Goal: Information Seeking & Learning: Check status

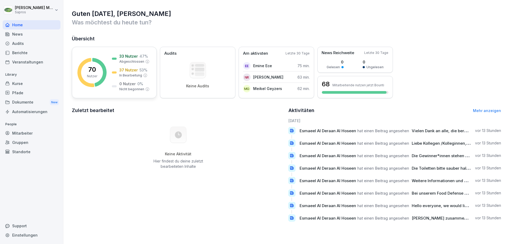
click at [122, 69] on p "37 Nutzer" at bounding box center [128, 70] width 19 height 6
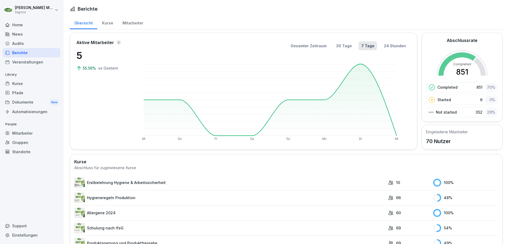
click at [126, 24] on div "Mitarbeiter" at bounding box center [133, 23] width 30 height 14
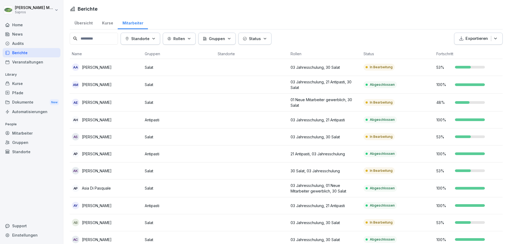
click at [84, 22] on div "Übersicht" at bounding box center [84, 23] width 28 height 14
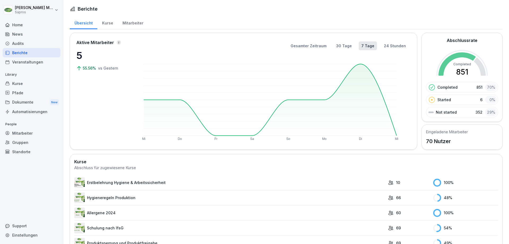
click at [131, 24] on div "Mitarbeiter" at bounding box center [133, 23] width 30 height 14
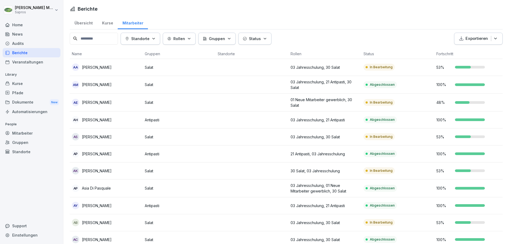
click at [473, 37] on p "Exportieren" at bounding box center [476, 39] width 22 height 6
click at [472, 51] on p "Als Excel Datei exportieren" at bounding box center [471, 51] width 47 height 5
click at [267, 41] on div "Status" at bounding box center [255, 39] width 24 height 6
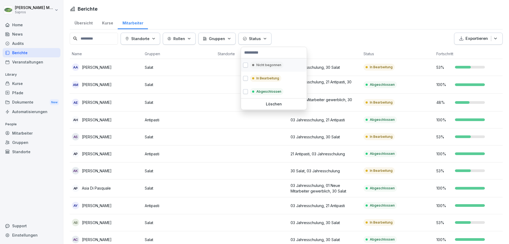
click at [245, 65] on button "button" at bounding box center [245, 65] width 5 height 5
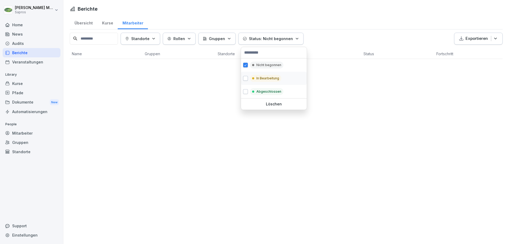
click at [246, 78] on button "button" at bounding box center [245, 78] width 5 height 5
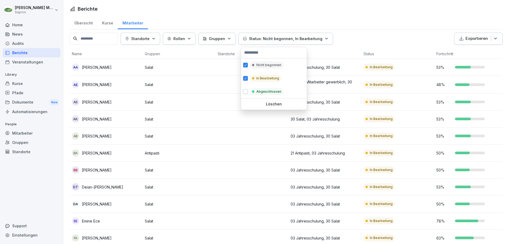
click at [388, 42] on html "[PERSON_NAME] Sapros Home News Audits Berichte Veranstaltungen Library Kurse Pf…" at bounding box center [254, 122] width 509 height 244
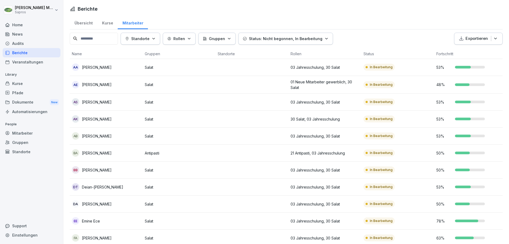
click at [477, 37] on p "Exportieren" at bounding box center [476, 39] width 22 height 6
click at [472, 50] on p "Als Excel Datei exportieren" at bounding box center [471, 51] width 47 height 5
click at [493, 37] on icon "button" at bounding box center [495, 38] width 5 height 5
click at [464, 50] on p "Als Excel Datei exportieren" at bounding box center [471, 51] width 47 height 5
click at [81, 69] on div "AA [PERSON_NAME]" at bounding box center [106, 66] width 69 height 7
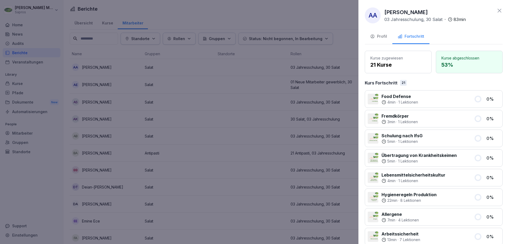
click at [498, 12] on icon at bounding box center [500, 11] width 4 height 4
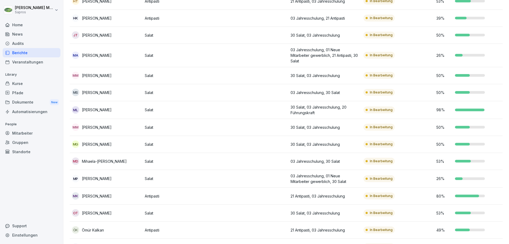
scroll to position [208, 0]
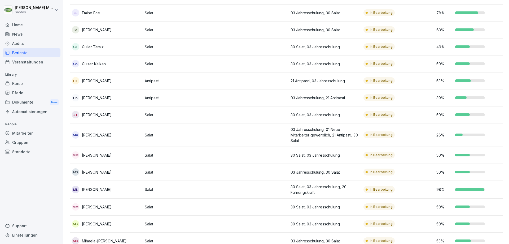
click at [31, 85] on div "Kurse" at bounding box center [32, 83] width 58 height 9
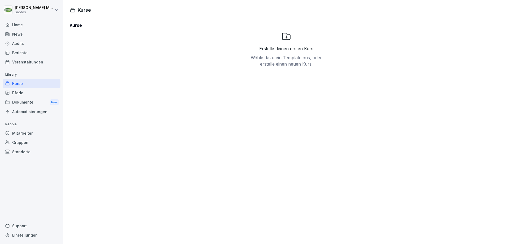
click at [283, 39] on icon at bounding box center [286, 36] width 8 height 7
click at [287, 36] on icon at bounding box center [287, 37] width 10 height 10
click at [285, 44] on div "Erstelle deinen ersten Kurs Wähle dazu ein Template aus, oder erstelle einen ne…" at bounding box center [286, 69] width 74 height 74
click at [281, 59] on p "Wähle dazu ein Template aus, oder erstelle einen neuen Kurs." at bounding box center [286, 60] width 74 height 13
click at [285, 37] on icon at bounding box center [286, 36] width 8 height 7
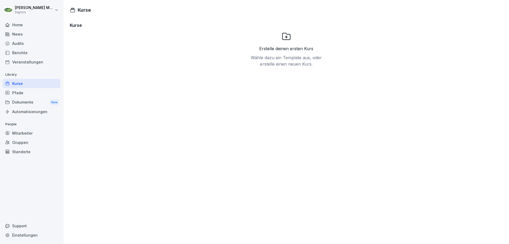
click at [276, 52] on div "Erstelle deinen ersten Kurs Wähle dazu ein Template aus, oder erstelle einen ne…" at bounding box center [286, 56] width 74 height 22
click at [85, 10] on h1 "Kurse" at bounding box center [84, 9] width 13 height 7
click at [22, 95] on div "Pfade" at bounding box center [32, 92] width 58 height 9
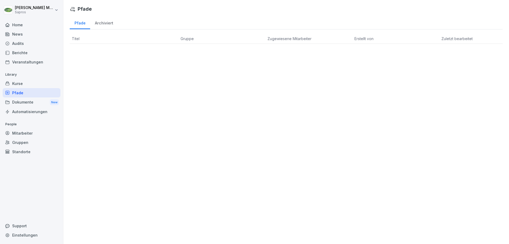
click at [25, 104] on div "Dokumente New" at bounding box center [32, 102] width 58 height 10
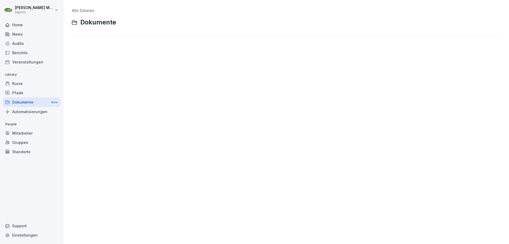
click at [28, 113] on div "Automatisierungen" at bounding box center [32, 111] width 58 height 9
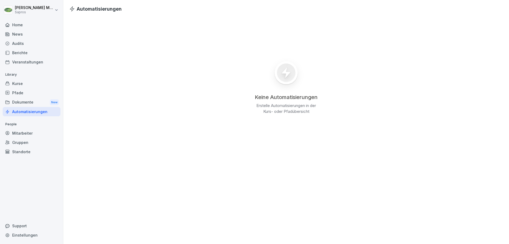
click at [20, 132] on div "Mitarbeiter" at bounding box center [32, 132] width 58 height 9
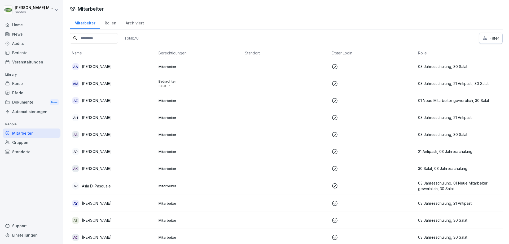
click at [22, 141] on div "Gruppen" at bounding box center [32, 142] width 58 height 9
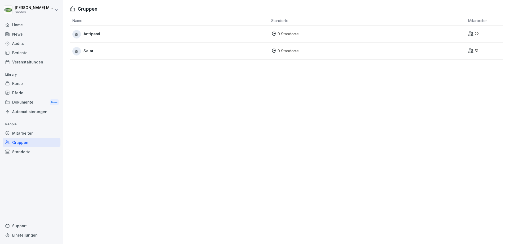
click at [20, 154] on div "Standorte" at bounding box center [32, 151] width 58 height 9
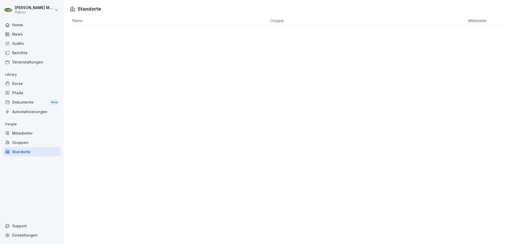
click at [14, 24] on div "Home" at bounding box center [32, 24] width 58 height 9
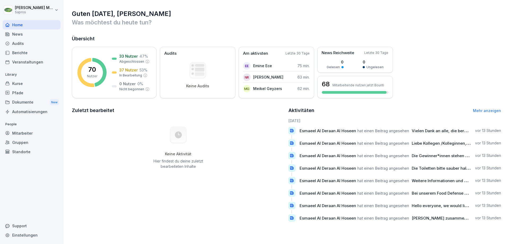
click at [485, 111] on link "Mehr anzeigen" at bounding box center [487, 110] width 28 height 5
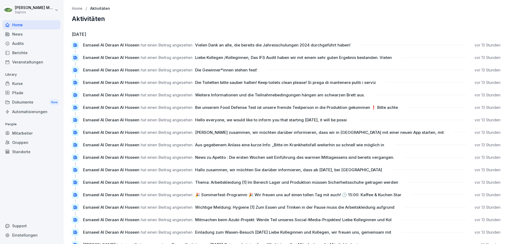
click at [23, 27] on div "Home" at bounding box center [32, 24] width 58 height 9
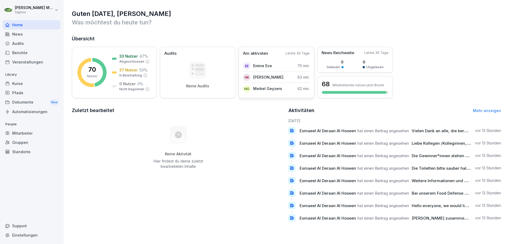
click at [273, 57] on div "Am aktivsten Letzte 30 Tage EE Emine Ece 75 min. NR [PERSON_NAME] 63 min. MG [P…" at bounding box center [277, 72] width 76 height 51
click at [290, 53] on p "Letzte 30 Tage" at bounding box center [297, 53] width 24 height 5
click at [107, 66] on div "70 Nutzer 33 Nutzer 47 % Abgeschlossen 37 Nutzer 53 % In Bearbeitung 0 Nutzer 0…" at bounding box center [114, 72] width 85 height 51
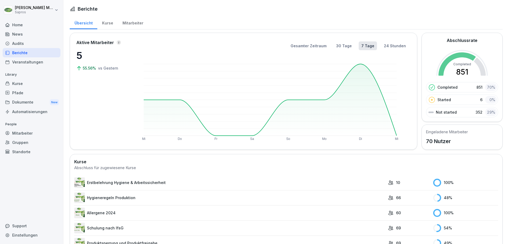
click at [105, 22] on div "Kurse" at bounding box center [107, 23] width 20 height 14
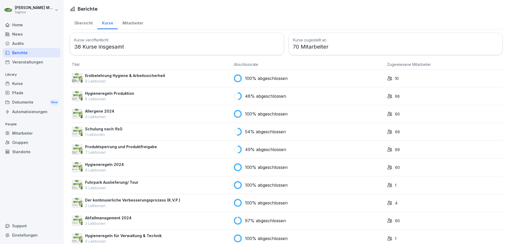
click at [125, 24] on div "Mitarbeiter" at bounding box center [133, 23] width 30 height 14
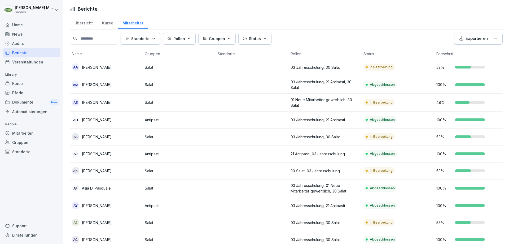
click at [267, 41] on div "Status" at bounding box center [255, 39] width 24 height 6
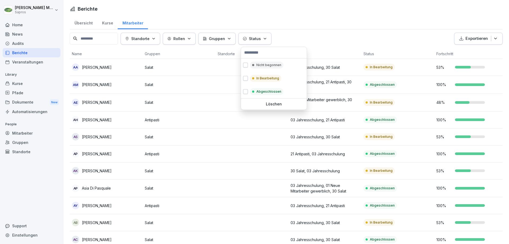
click at [267, 41] on div "Status" at bounding box center [255, 39] width 24 height 6
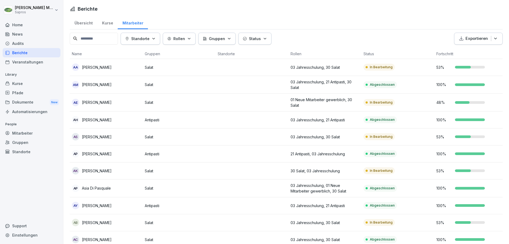
click at [231, 40] on icon "button" at bounding box center [229, 39] width 4 height 4
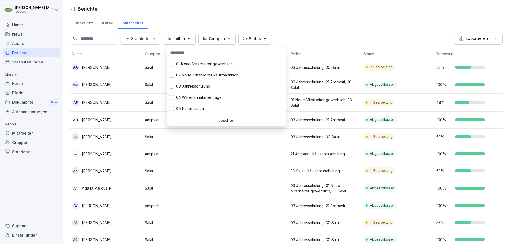
click at [191, 38] on icon "button" at bounding box center [189, 39] width 4 height 4
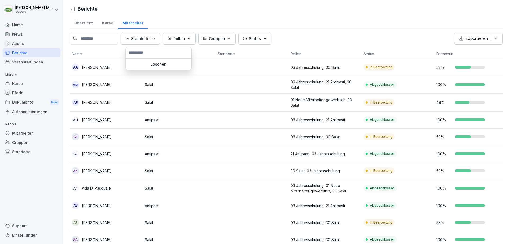
click at [160, 38] on button "Standorte" at bounding box center [140, 39] width 39 height 12
click at [443, 70] on p "53 %" at bounding box center [444, 67] width 16 height 6
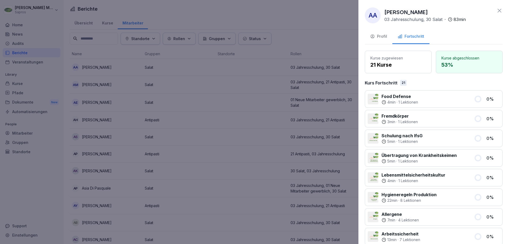
click at [378, 35] on div "Profil" at bounding box center [378, 36] width 17 height 6
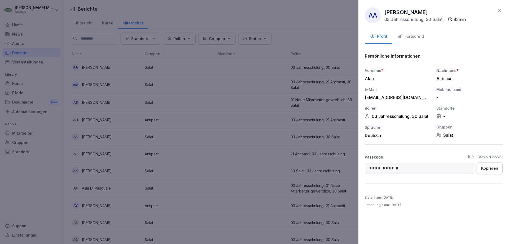
click at [497, 11] on icon at bounding box center [499, 10] width 6 height 6
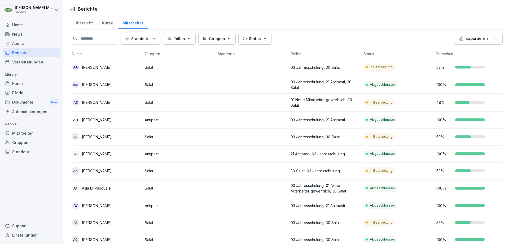
click at [247, 40] on icon "button" at bounding box center [244, 38] width 3 height 3
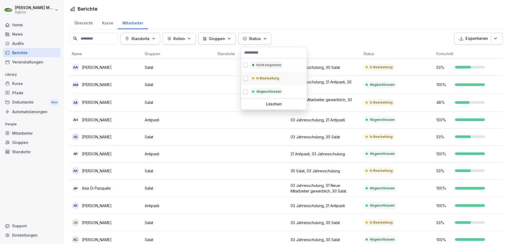
click at [243, 78] on button "button" at bounding box center [245, 78] width 5 height 5
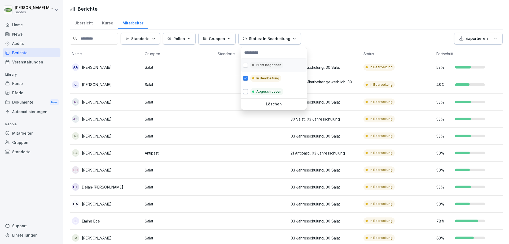
click at [245, 66] on button "button" at bounding box center [245, 65] width 5 height 5
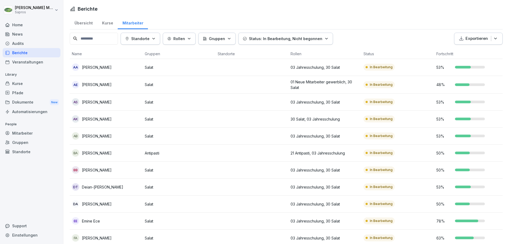
click at [351, 43] on html "[PERSON_NAME] Sapros Home News Audits Berichte Veranstaltungen Library Kurse Pf…" at bounding box center [254, 122] width 509 height 244
click at [74, 68] on div "AA" at bounding box center [75, 66] width 7 height 7
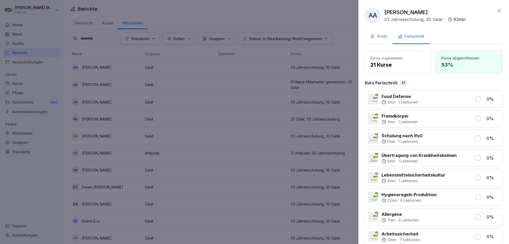
click at [78, 54] on div at bounding box center [254, 122] width 509 height 244
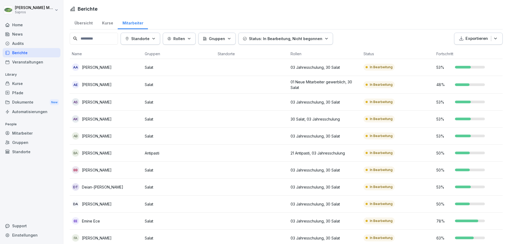
click at [25, 27] on div "Home" at bounding box center [32, 24] width 58 height 9
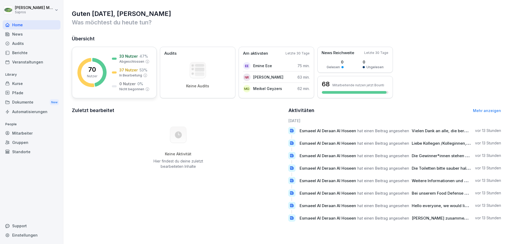
click at [141, 79] on div "33 Nutzer 47 % Abgeschlossen 37 Nutzer 53 % In Bearbeitung 0 Nutzer 0 % Nicht b…" at bounding box center [131, 72] width 38 height 38
